Goal: Task Accomplishment & Management: Manage account settings

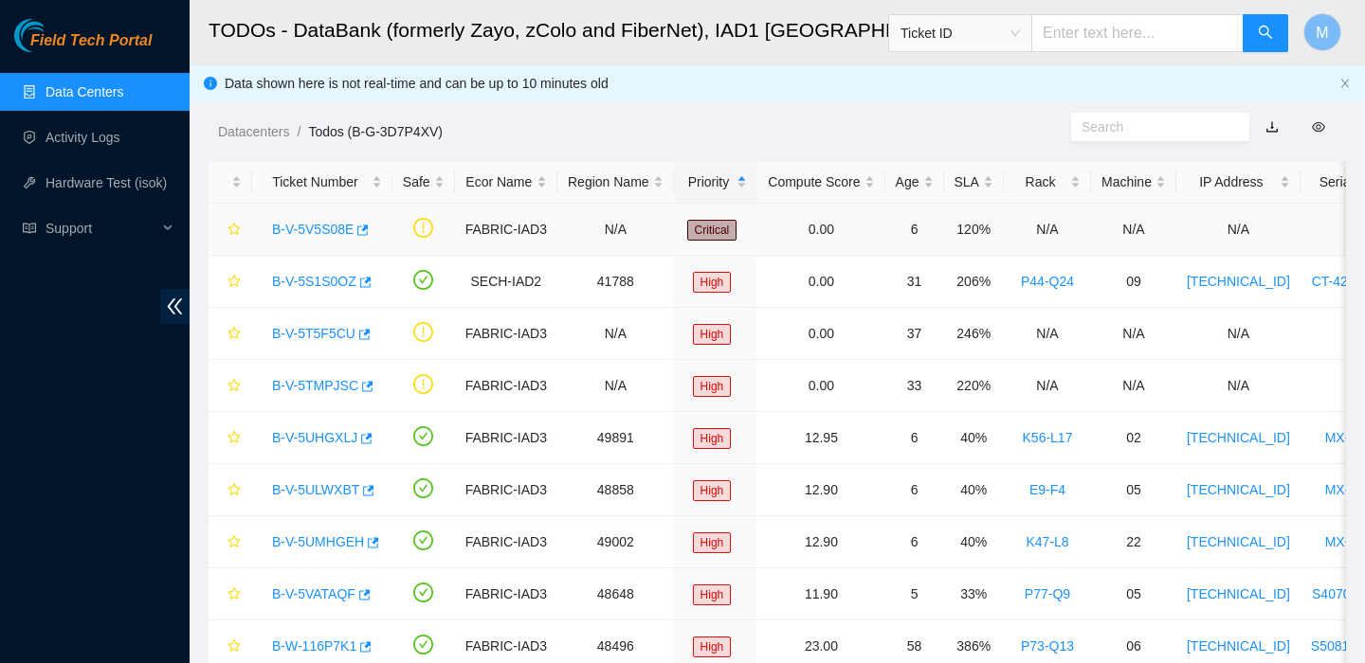
scroll to position [457, 0]
click at [123, 100] on link "Data Centers" at bounding box center [84, 91] width 78 height 15
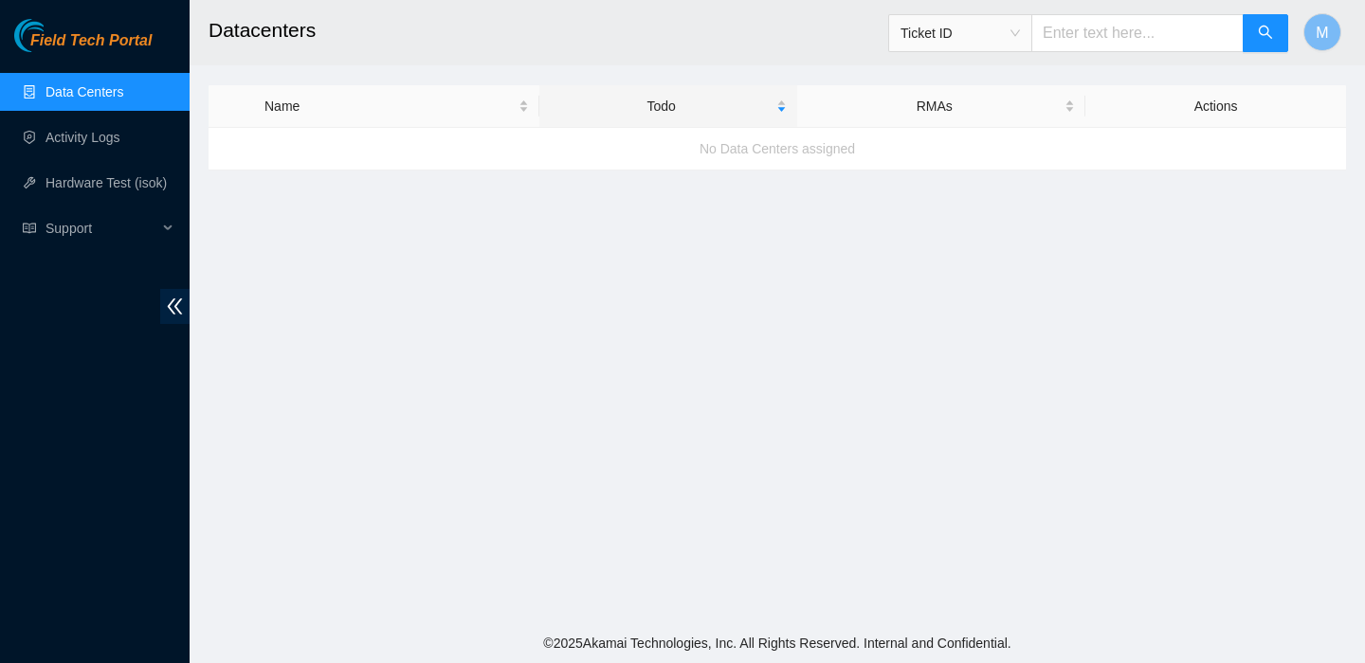
click at [106, 93] on link "Data Centers" at bounding box center [84, 91] width 78 height 15
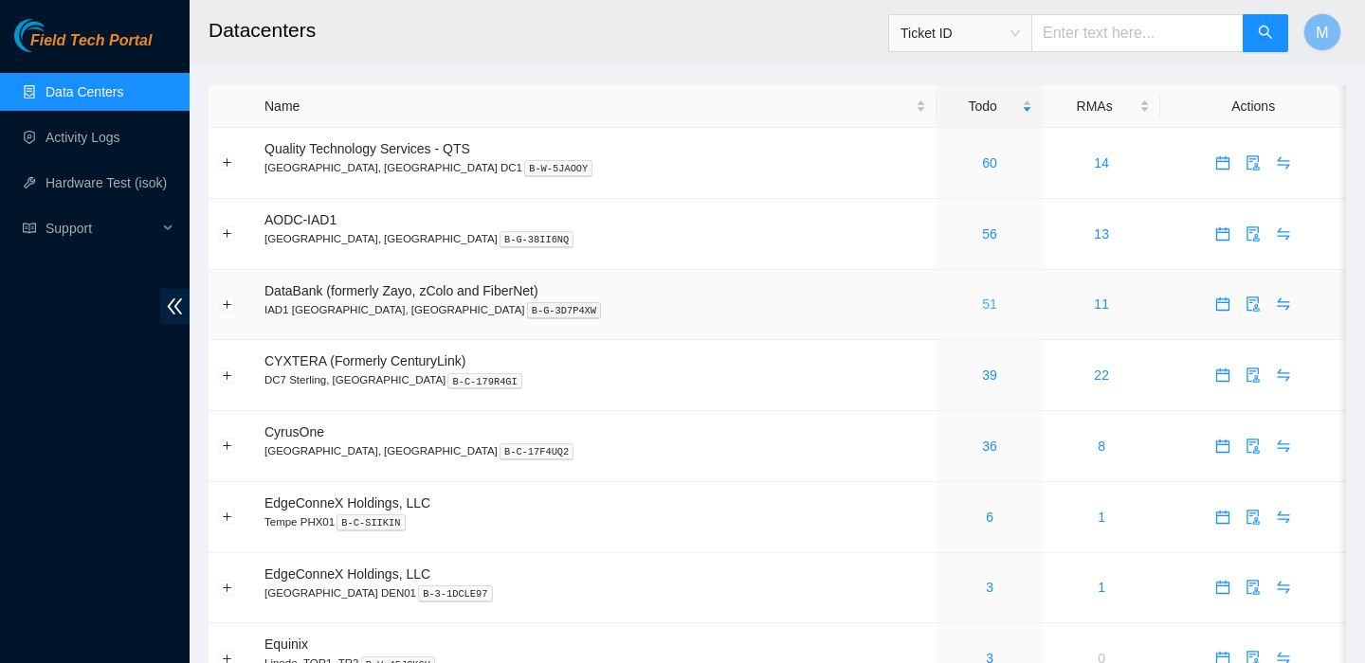
click at [982, 304] on link "51" at bounding box center [989, 304] width 15 height 15
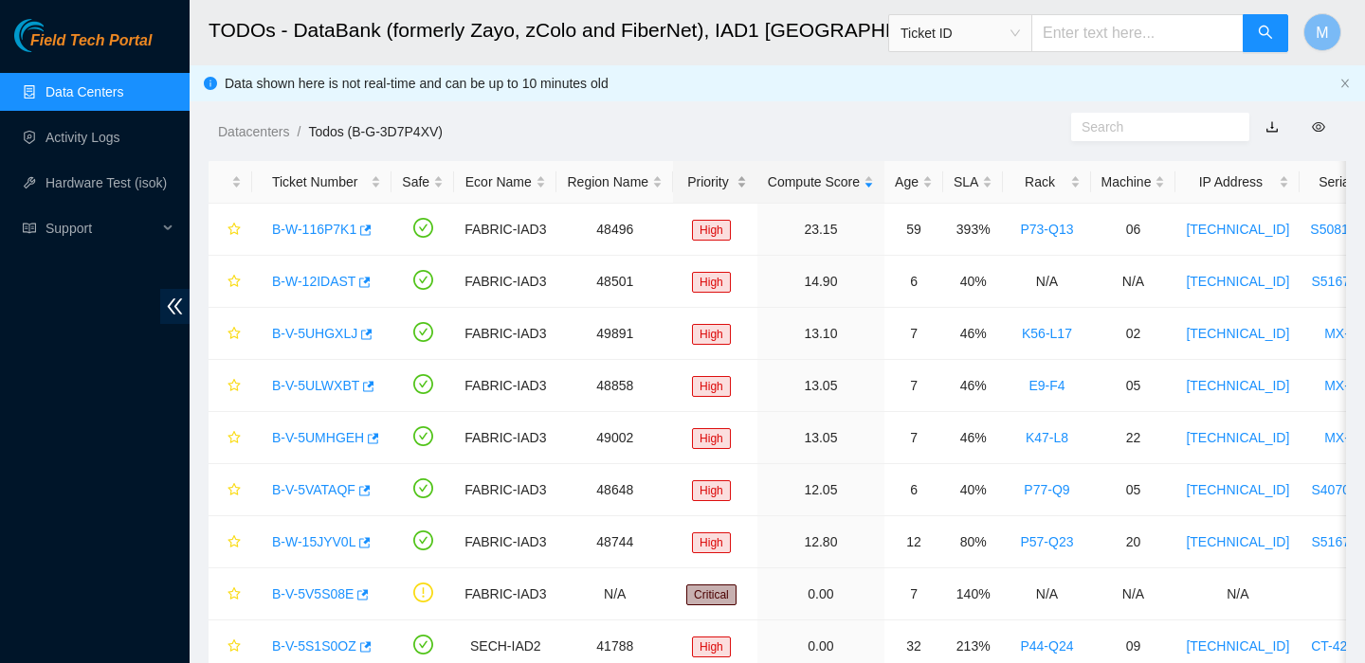
click at [699, 179] on div "Priority" at bounding box center [714, 182] width 63 height 21
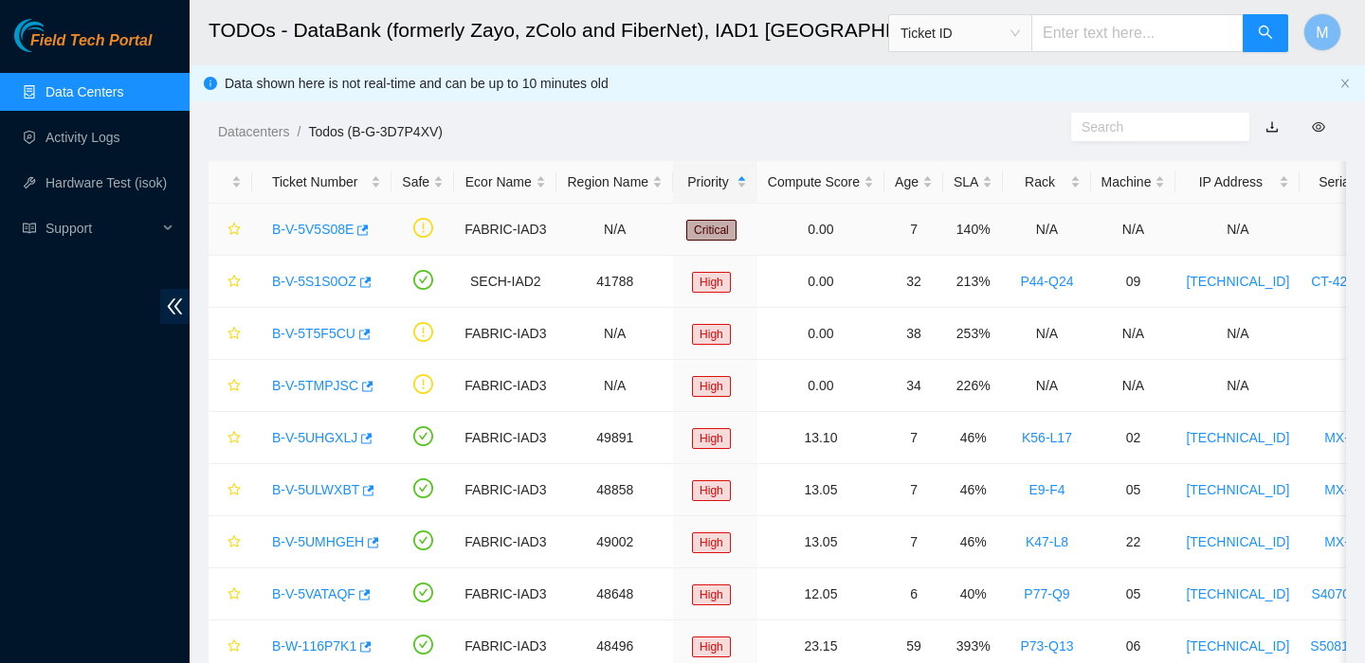
click at [316, 228] on link "B-V-5V5S08E" at bounding box center [313, 229] width 82 height 15
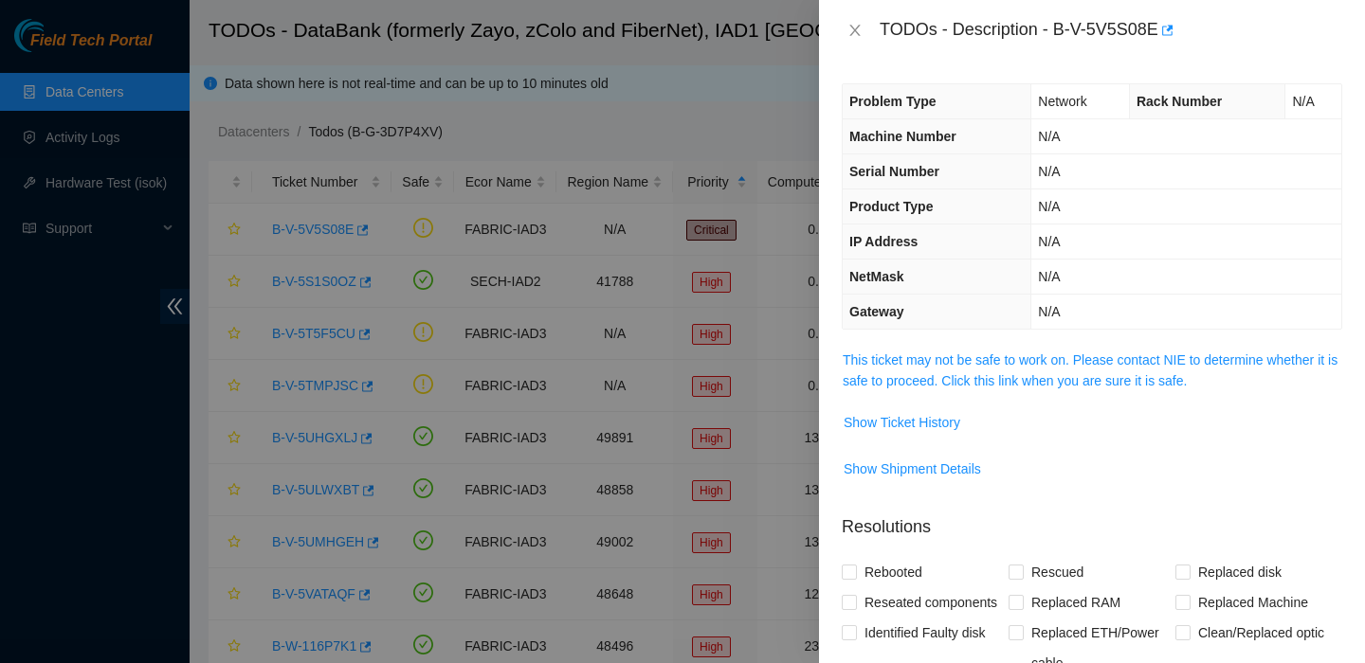
click at [838, 22] on div "TODOs - Description - B-V-5V5S08E" at bounding box center [1092, 30] width 546 height 61
click at [858, 27] on icon "close" at bounding box center [854, 30] width 15 height 15
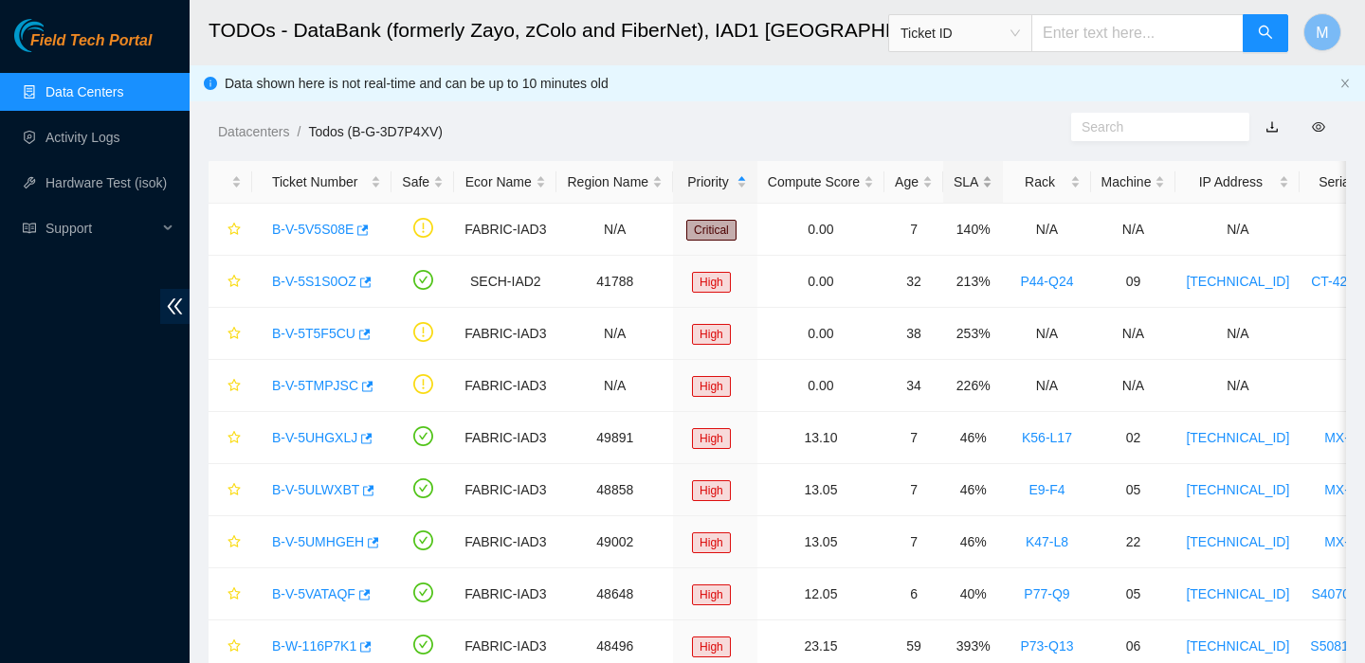
click at [979, 175] on div "SLA" at bounding box center [972, 182] width 39 height 21
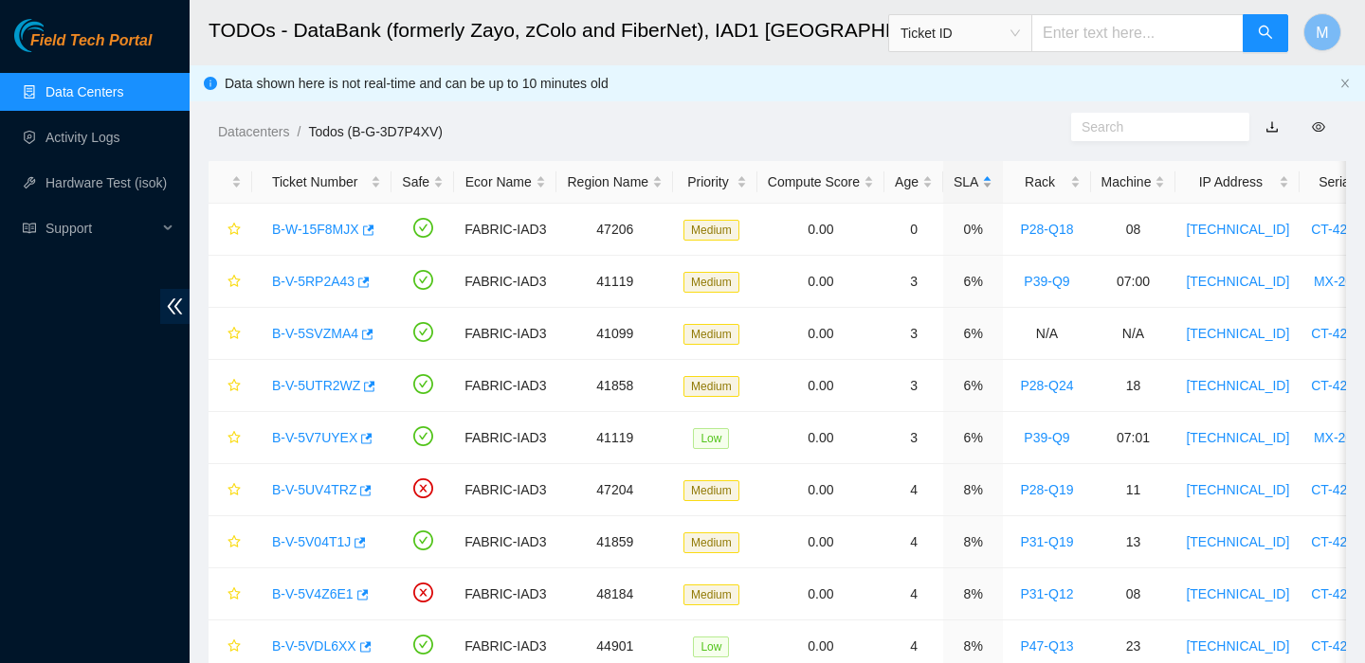
click at [979, 175] on div "SLA" at bounding box center [972, 182] width 39 height 21
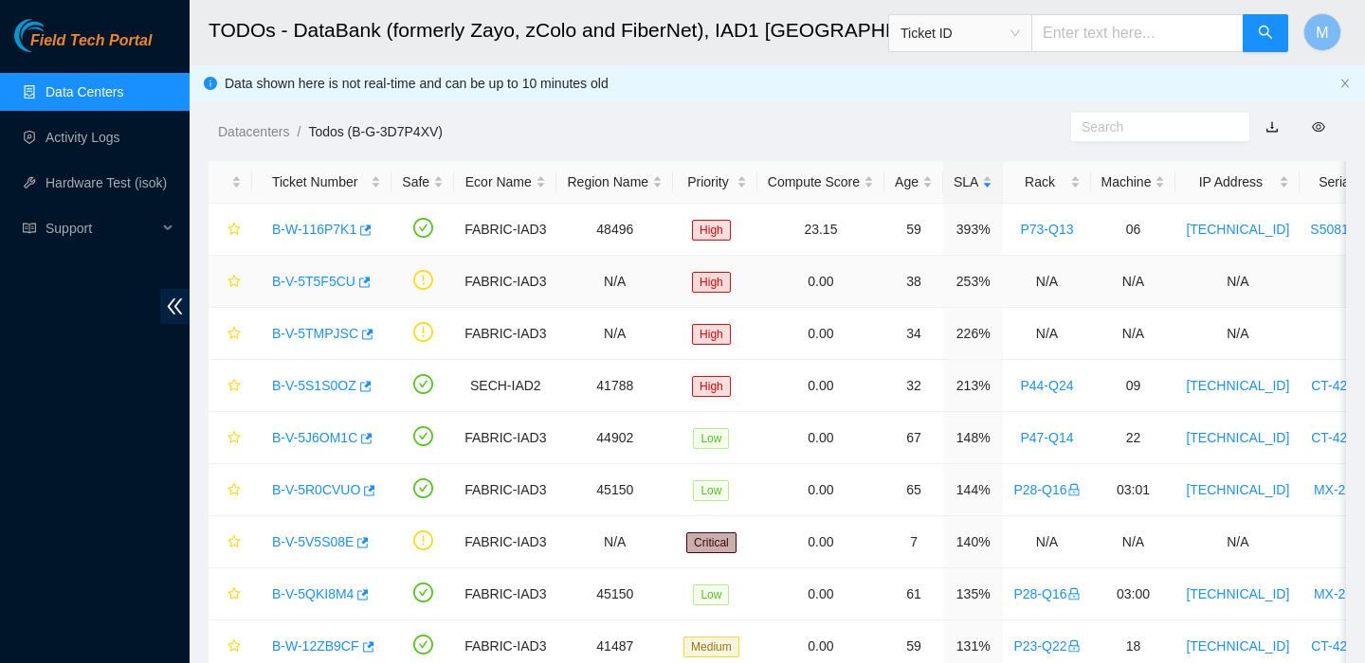
click at [329, 281] on link "B-V-5T5F5CU" at bounding box center [313, 281] width 83 height 15
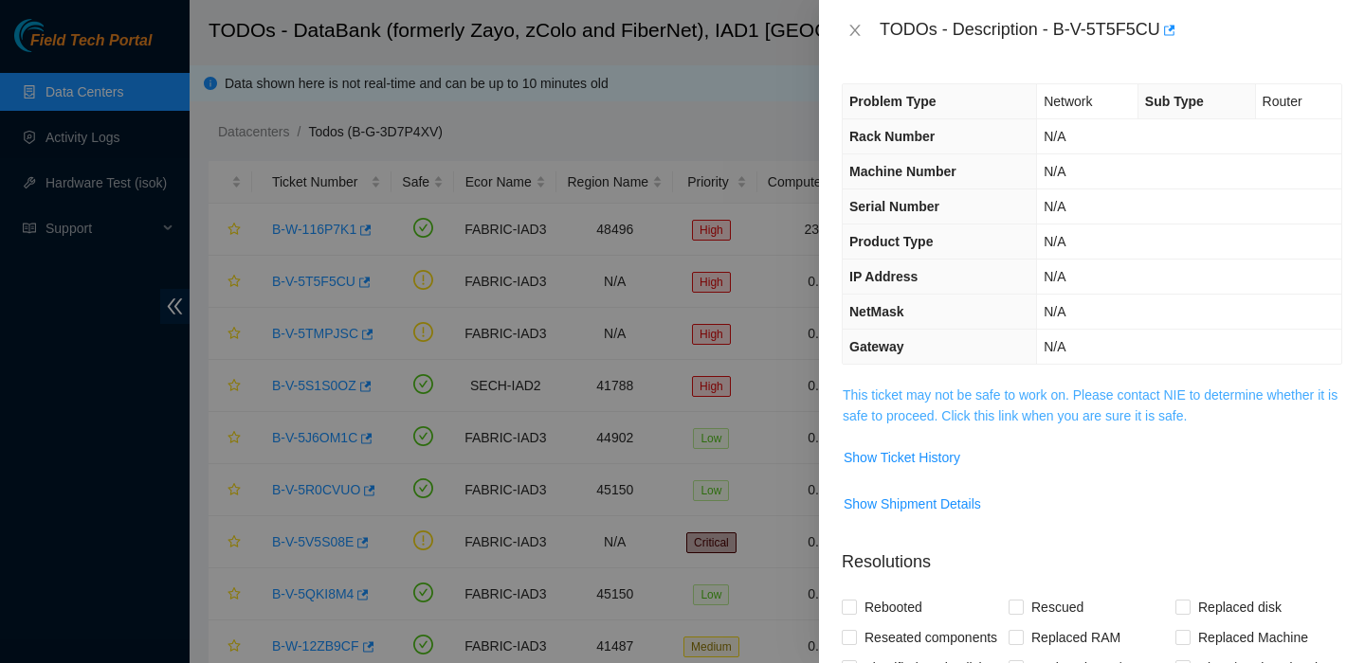
click at [970, 388] on link "This ticket may not be safe to work on. Please contact NIE to determine whether…" at bounding box center [1090, 406] width 495 height 36
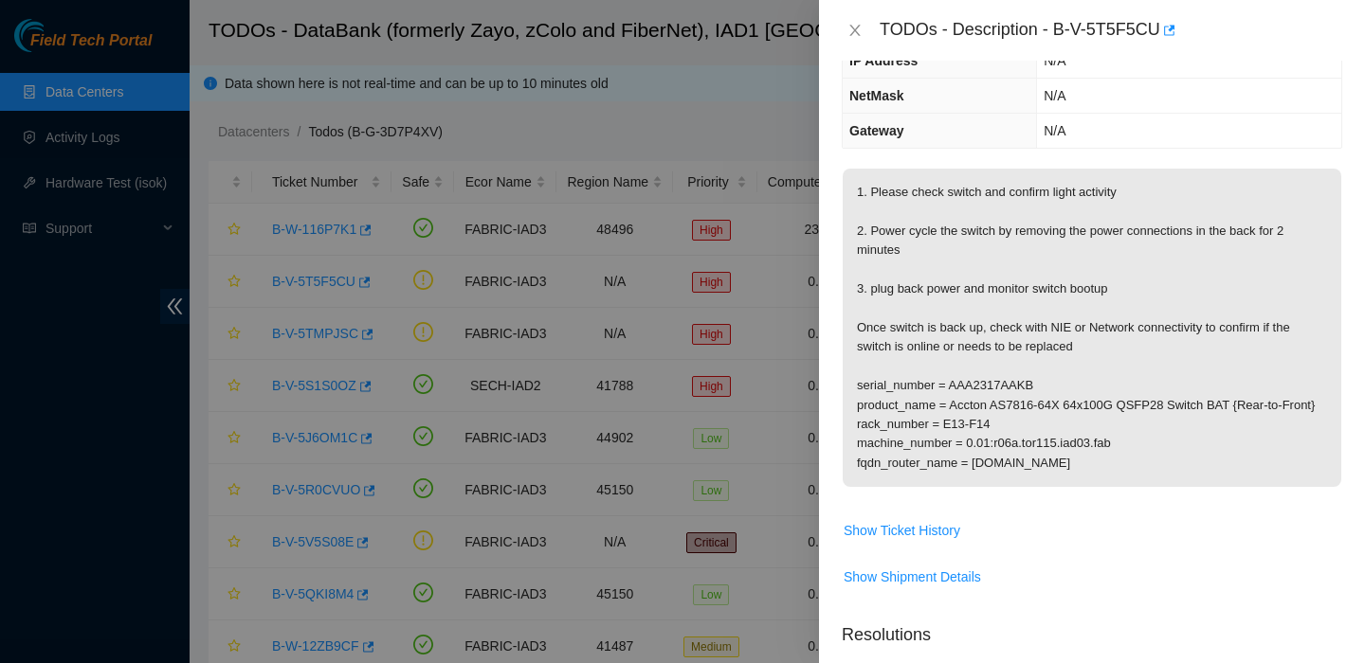
scroll to position [209, 0]
